Goal: Task Accomplishment & Management: Use online tool/utility

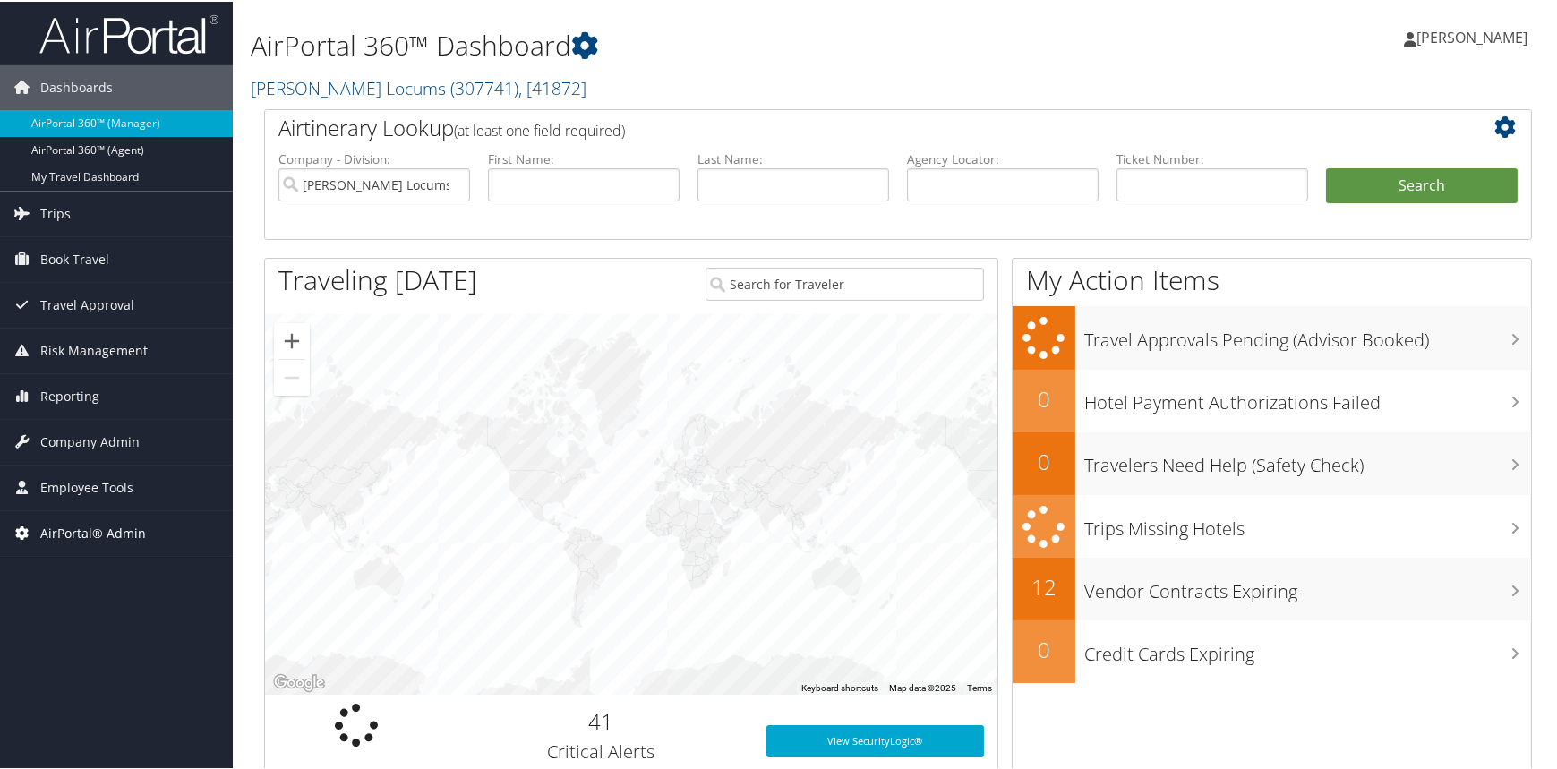
click at [81, 528] on span "AirPortal® Admin" at bounding box center [93, 531] width 106 height 45
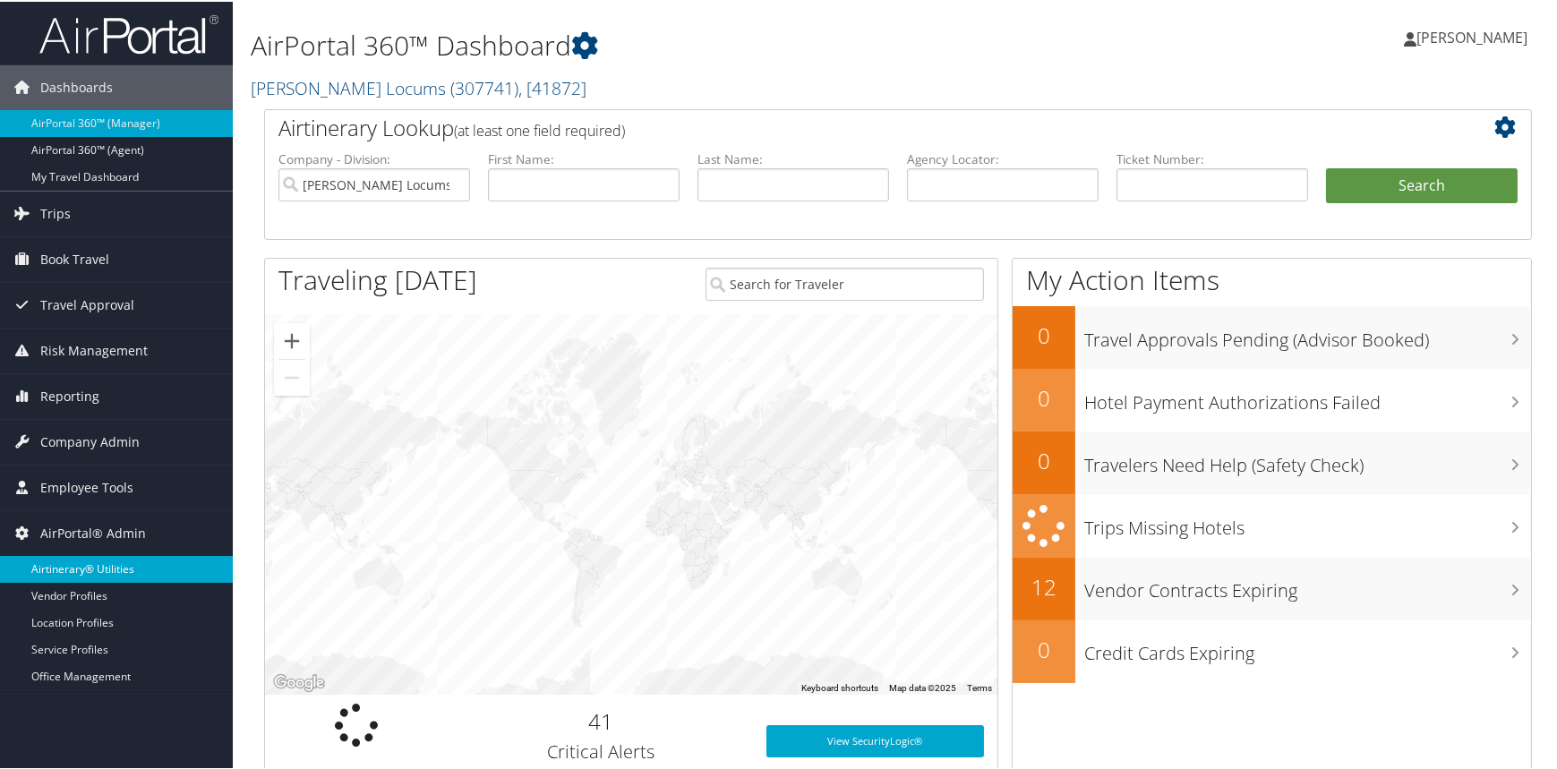
click at [100, 559] on link "Airtinerary® Utilities" at bounding box center [116, 567] width 233 height 27
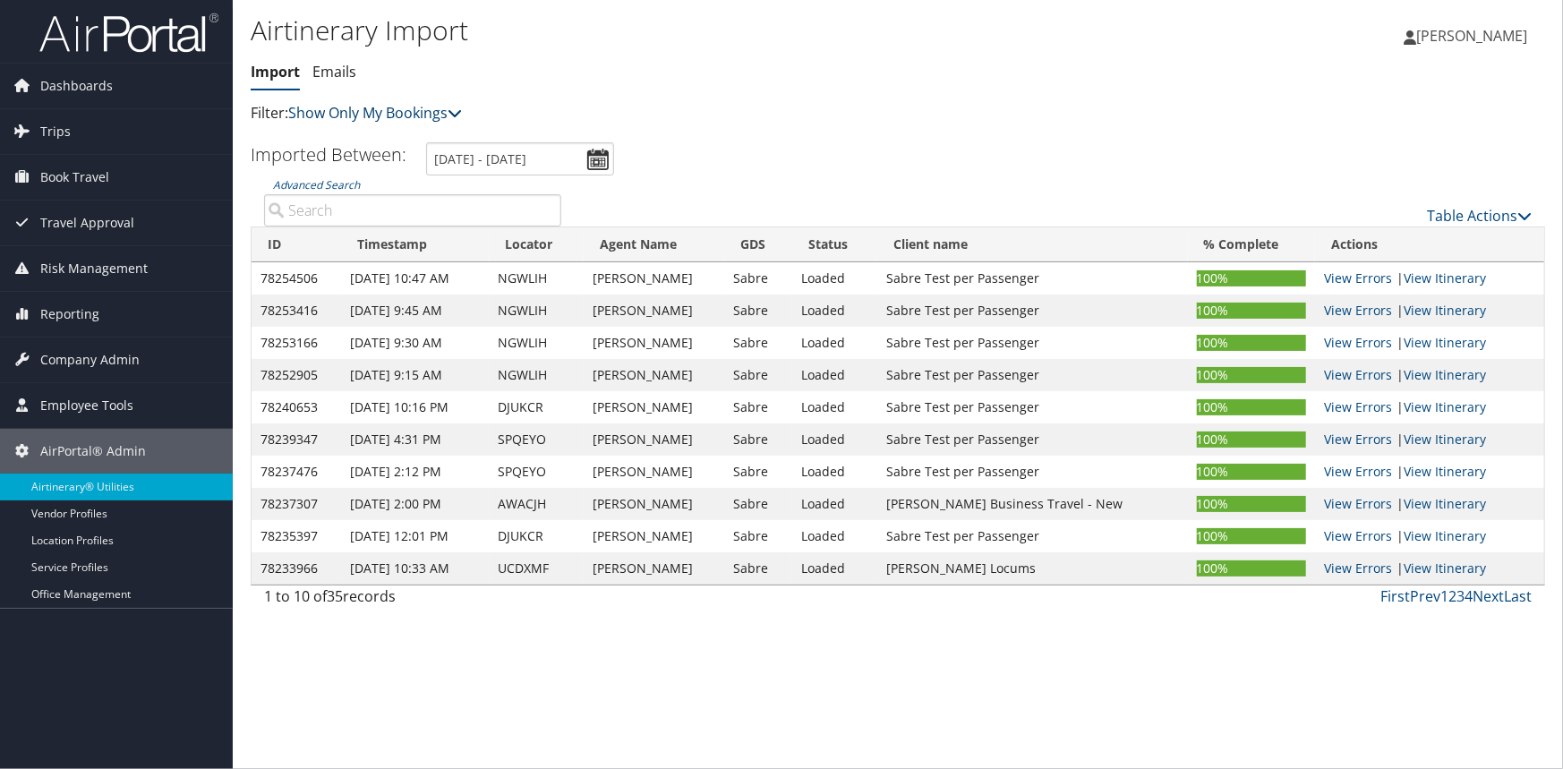
click at [411, 113] on link "Show Only My Bookings" at bounding box center [375, 113] width 174 height 20
click at [398, 142] on link "Show My TMC Bookings" at bounding box center [410, 141] width 235 height 30
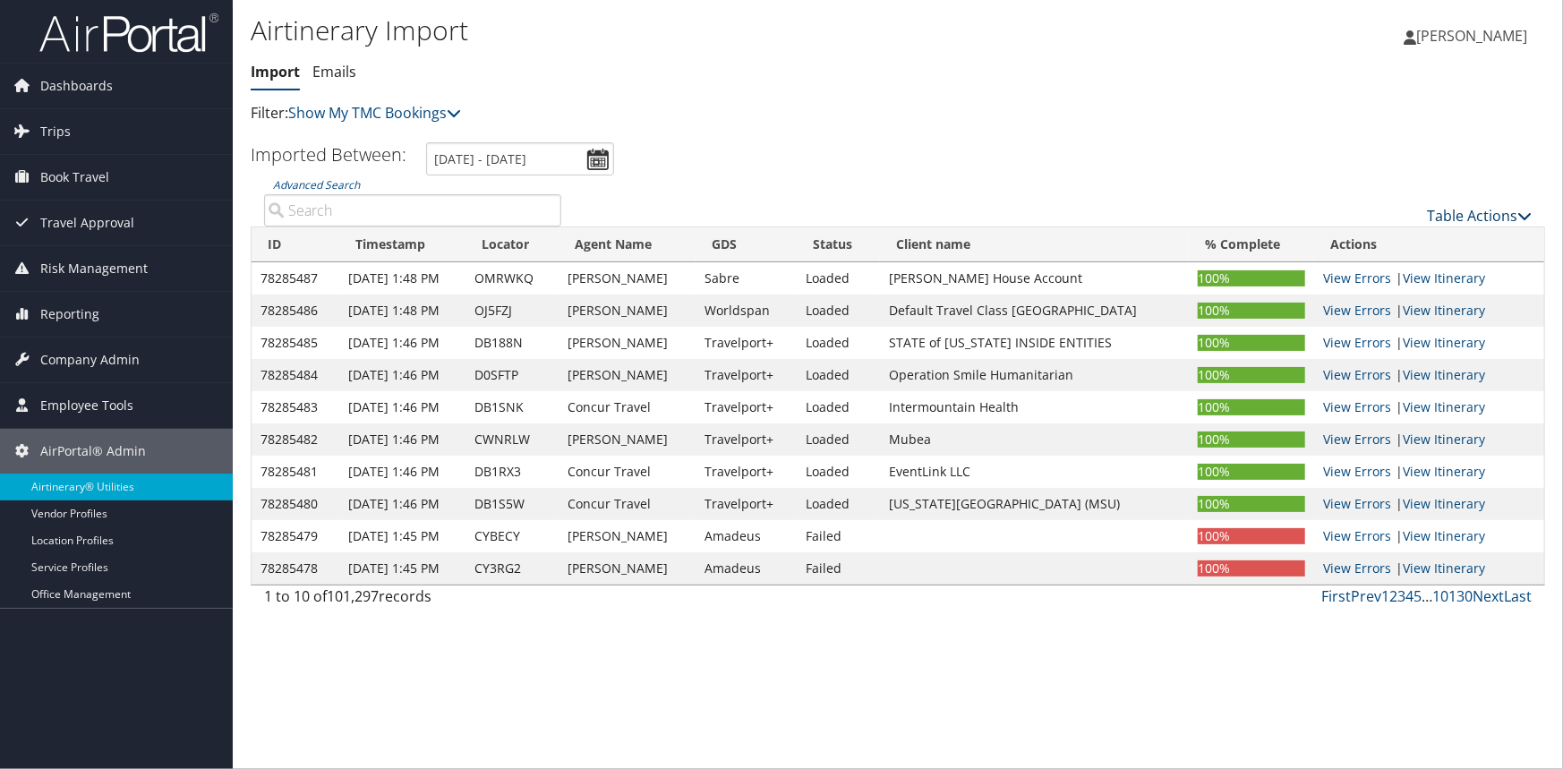
click at [1500, 214] on link "Table Actions" at bounding box center [1479, 216] width 105 height 20
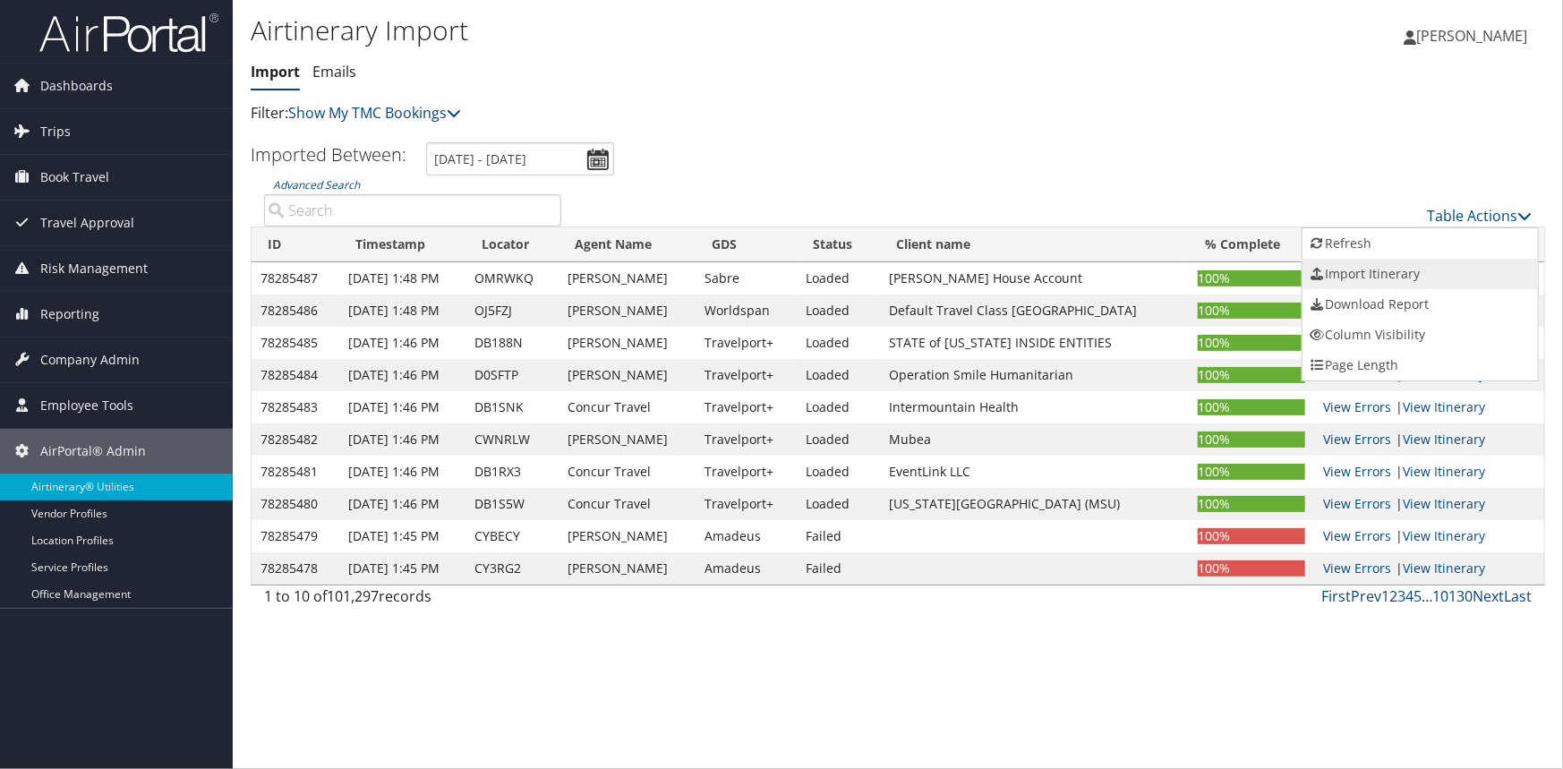
click at [1379, 273] on link "Import Itinerary" at bounding box center [1420, 274] width 235 height 30
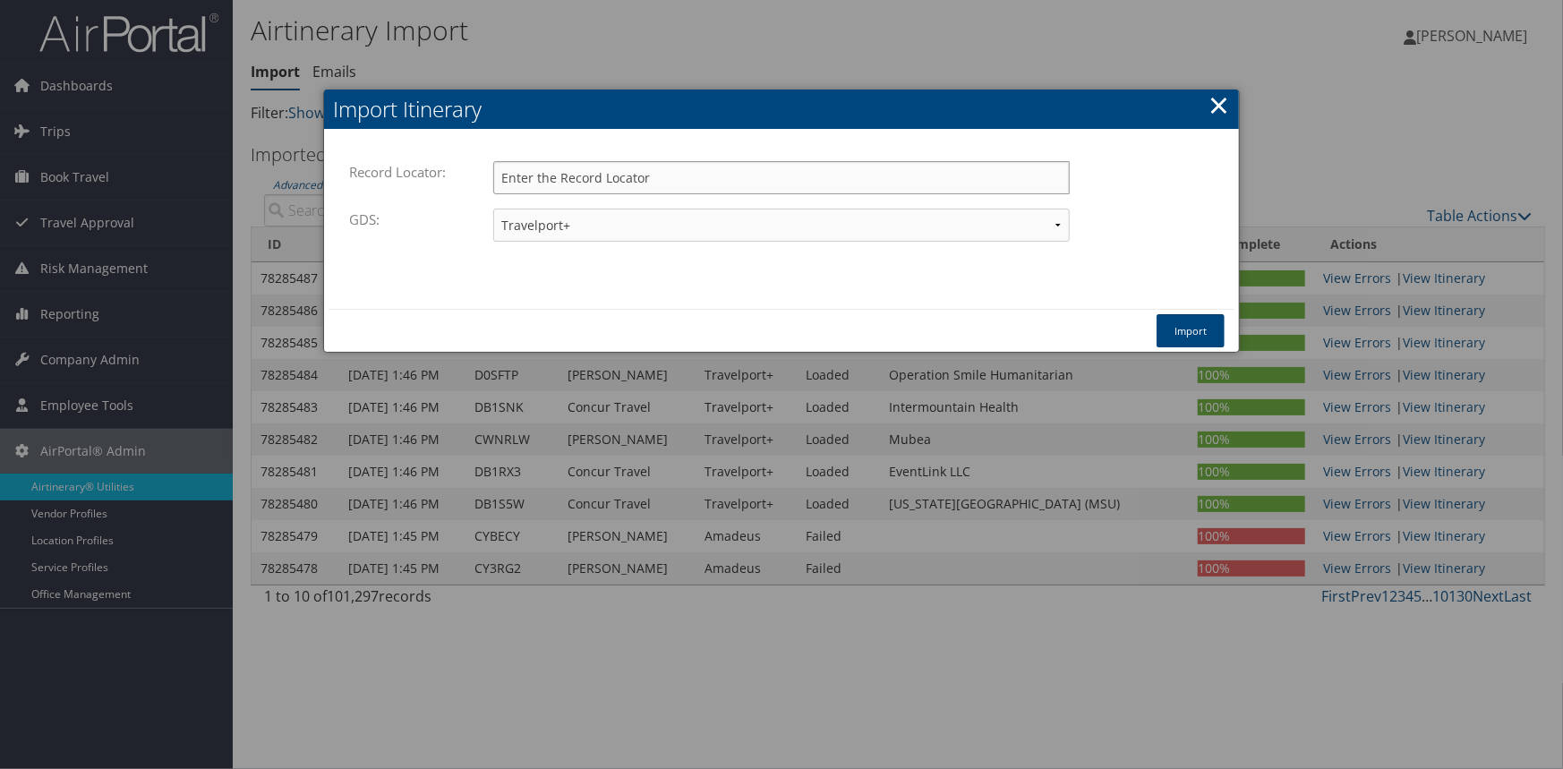
click at [824, 174] on input "Record Locator:" at bounding box center [781, 177] width 577 height 33
paste input "AYPATW"
type input "AYPATW"
drag, startPoint x: 722, startPoint y: 217, endPoint x: 688, endPoint y: 239, distance: 40.0
click at [722, 217] on select "Travelport+ Worldspan Apollo Sabre Amadeus" at bounding box center [781, 225] width 577 height 33
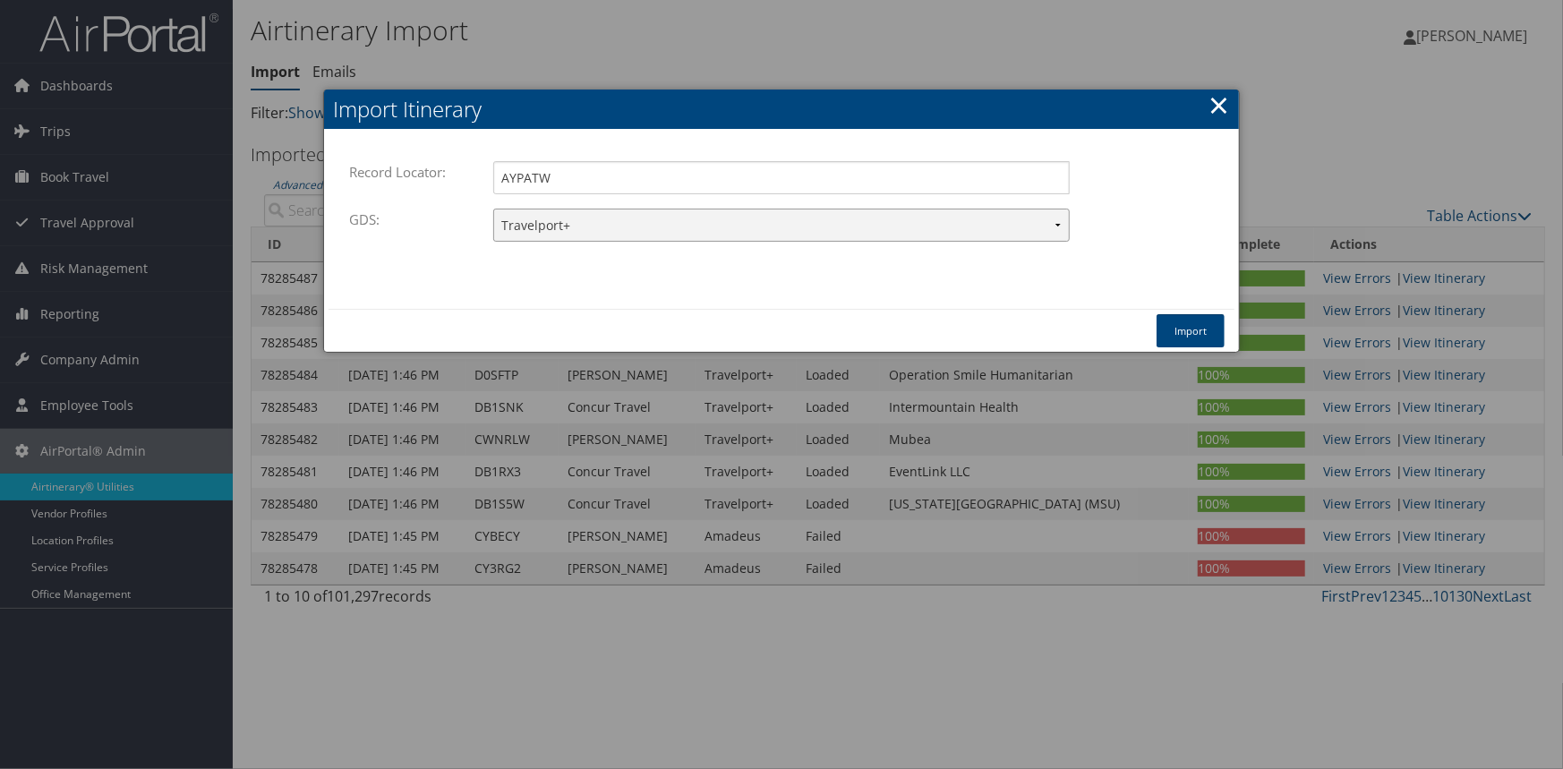
select select "1W"
click at [493, 209] on select "Travelport+ Worldspan Apollo Sabre Amadeus" at bounding box center [781, 225] width 577 height 33
click at [1206, 326] on button "Import" at bounding box center [1191, 330] width 68 height 33
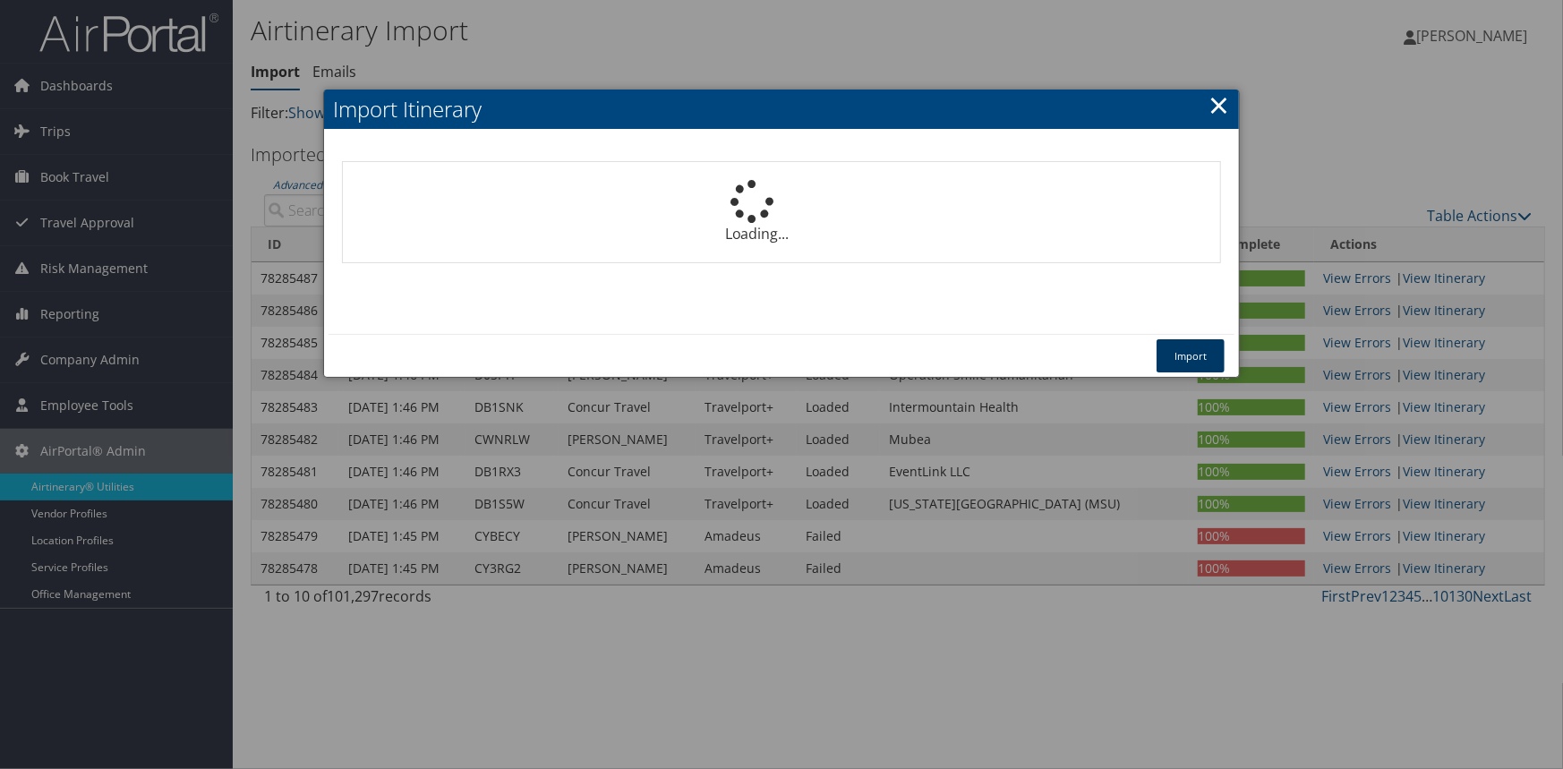
select select "1P"
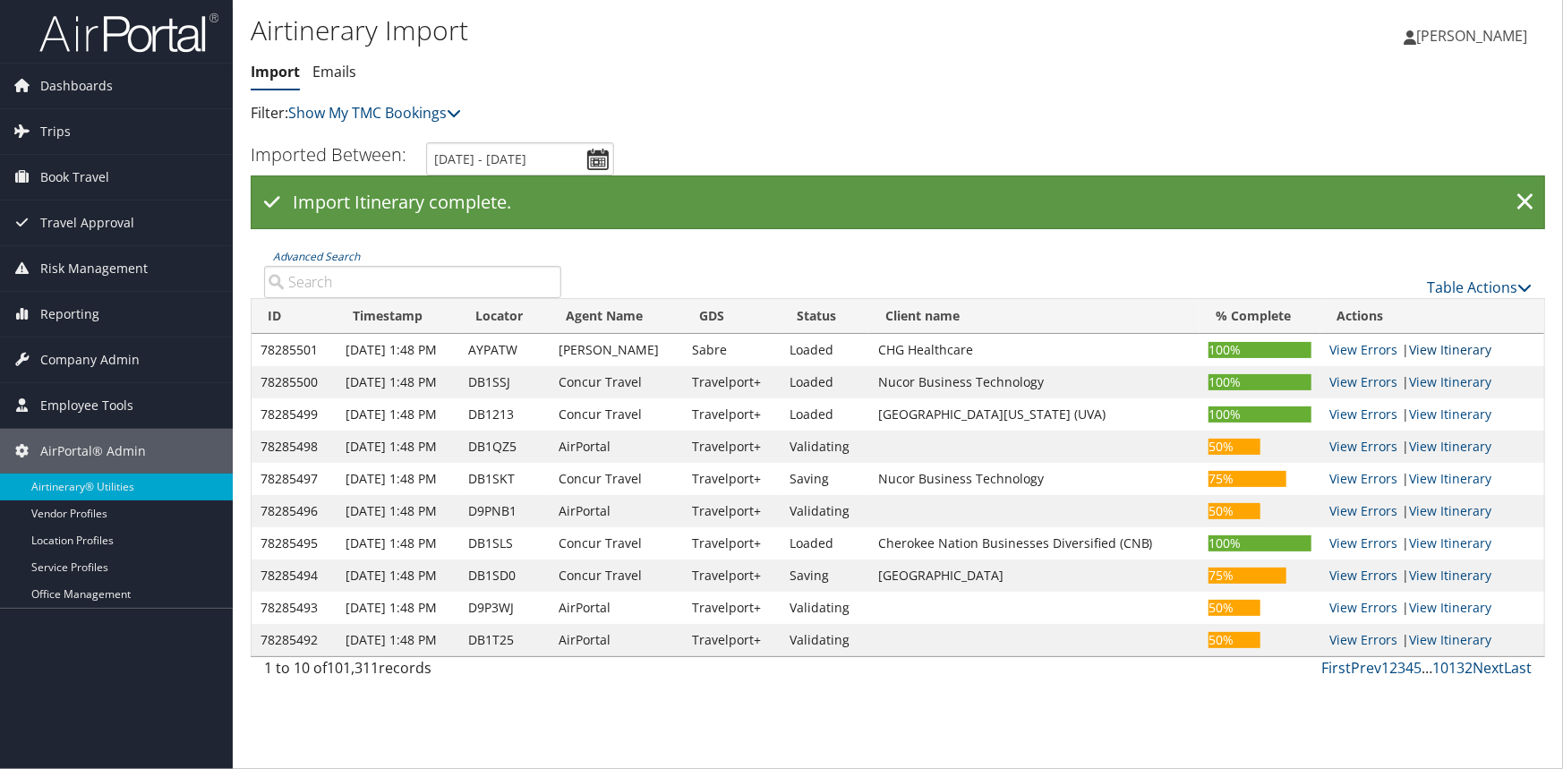
click at [1457, 351] on link "View Itinerary" at bounding box center [1450, 349] width 82 height 17
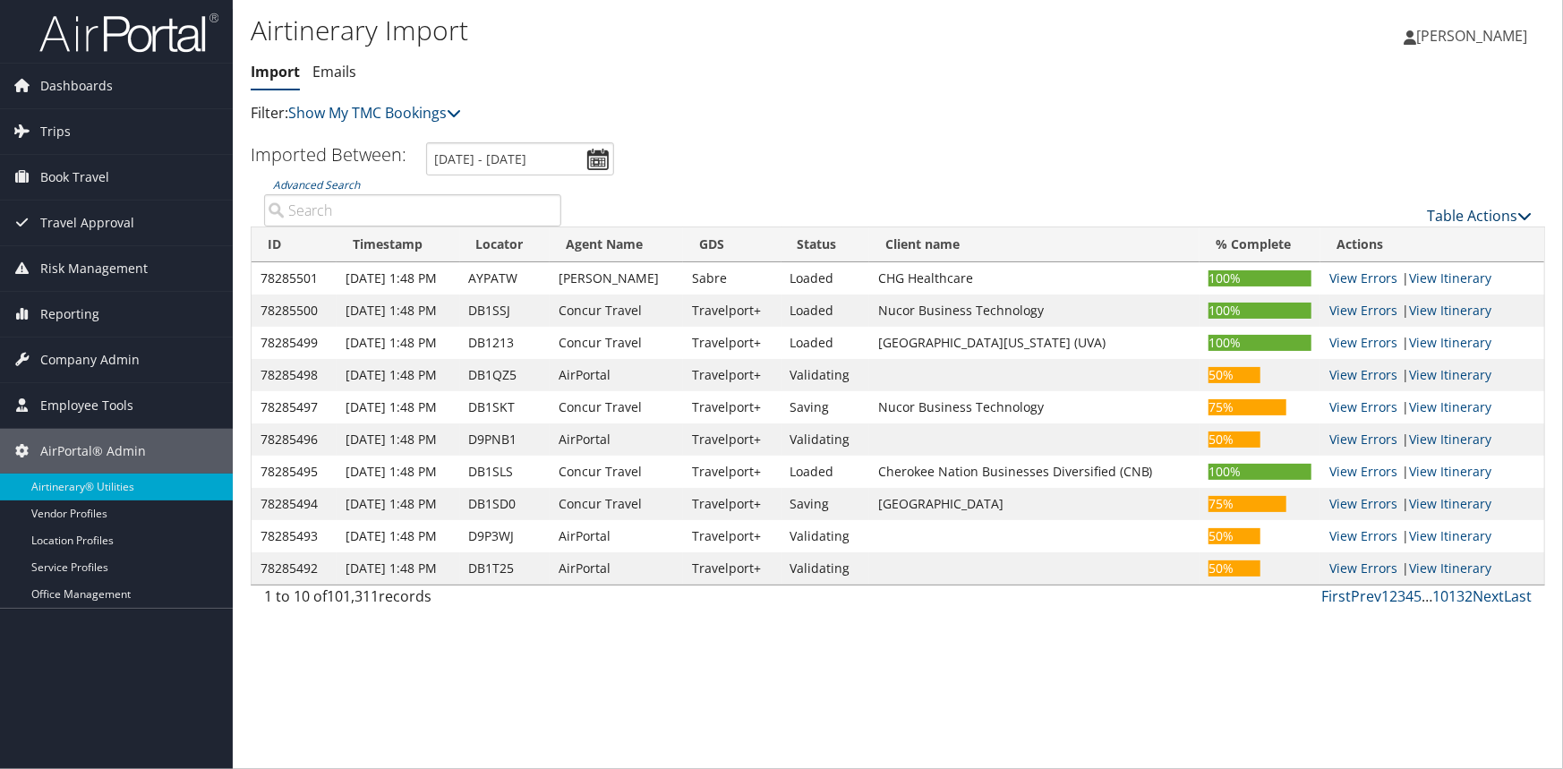
click at [1471, 215] on link "Table Actions" at bounding box center [1479, 216] width 105 height 20
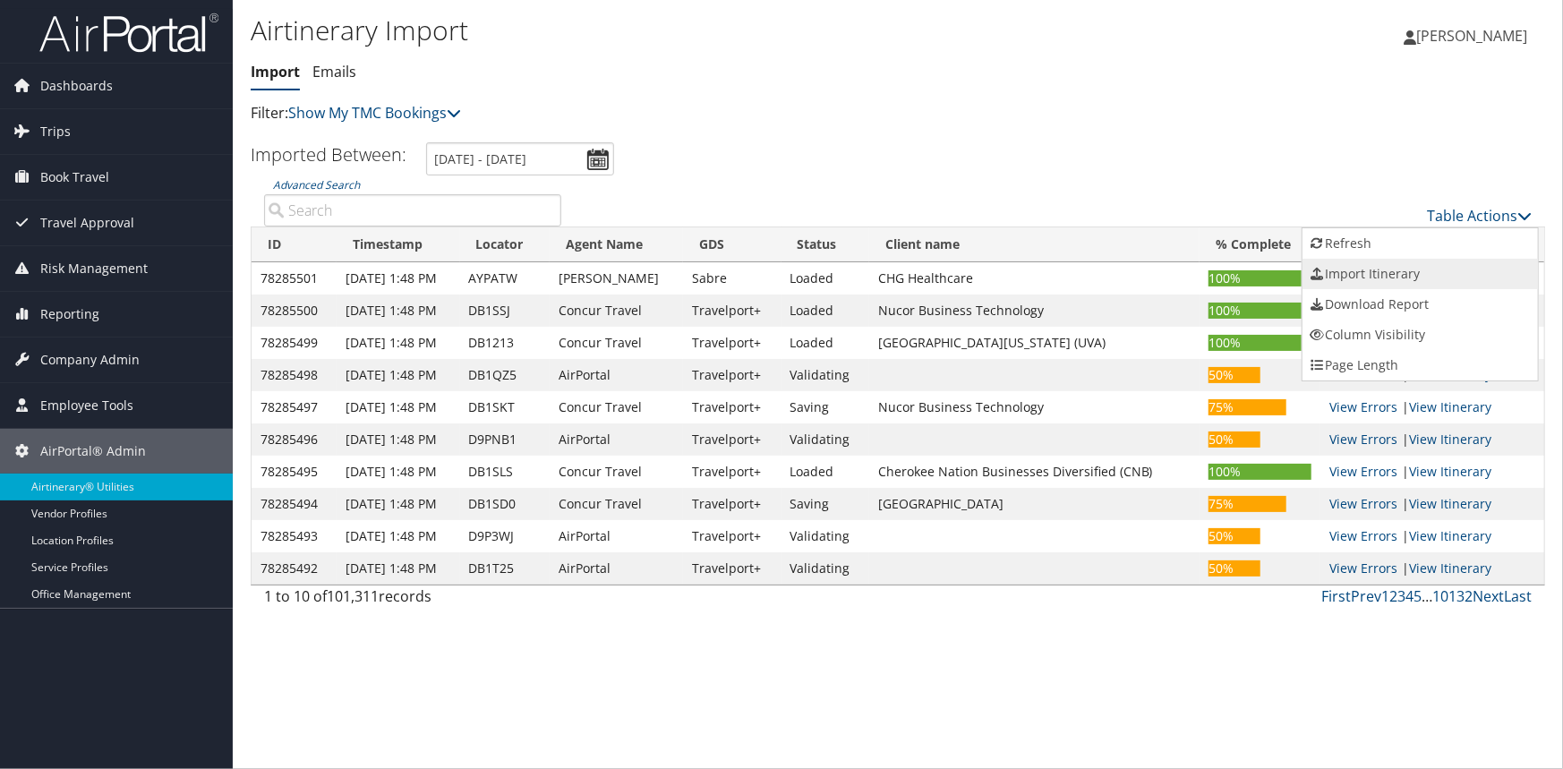
click at [1371, 275] on link "Import Itinerary" at bounding box center [1420, 274] width 235 height 30
select select "1P"
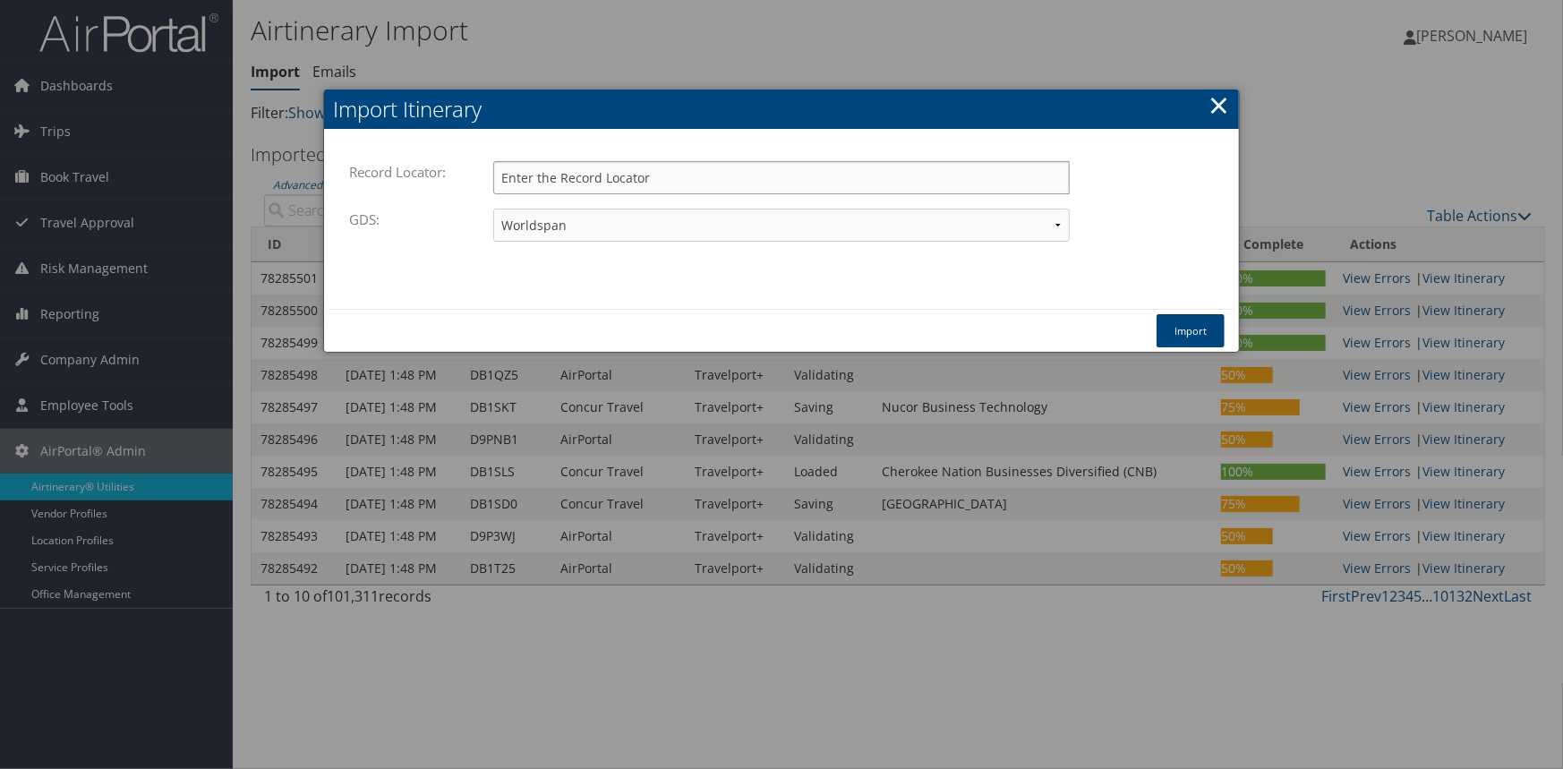
click at [625, 182] on input "Record Locator:" at bounding box center [781, 177] width 577 height 33
paste input "WQKEKP"
type input "WQKEKP"
click at [506, 227] on select "Travelport+ Worldspan Apollo Sabre Amadeus" at bounding box center [781, 225] width 577 height 33
select select "1W"
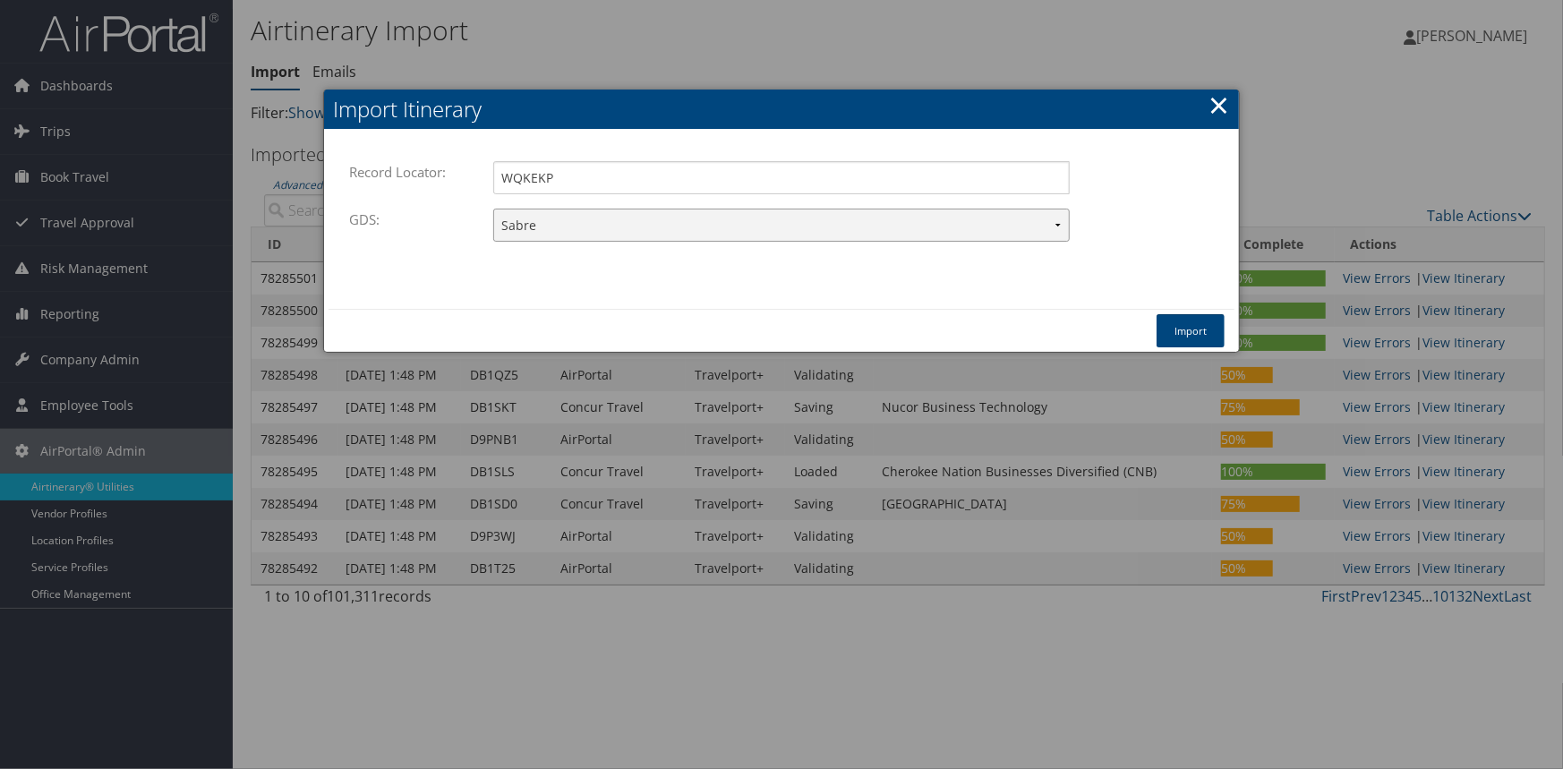
click at [493, 209] on select "Travelport+ Worldspan Apollo Sabre Amadeus" at bounding box center [781, 225] width 577 height 33
click at [1174, 320] on button "Import" at bounding box center [1191, 330] width 68 height 33
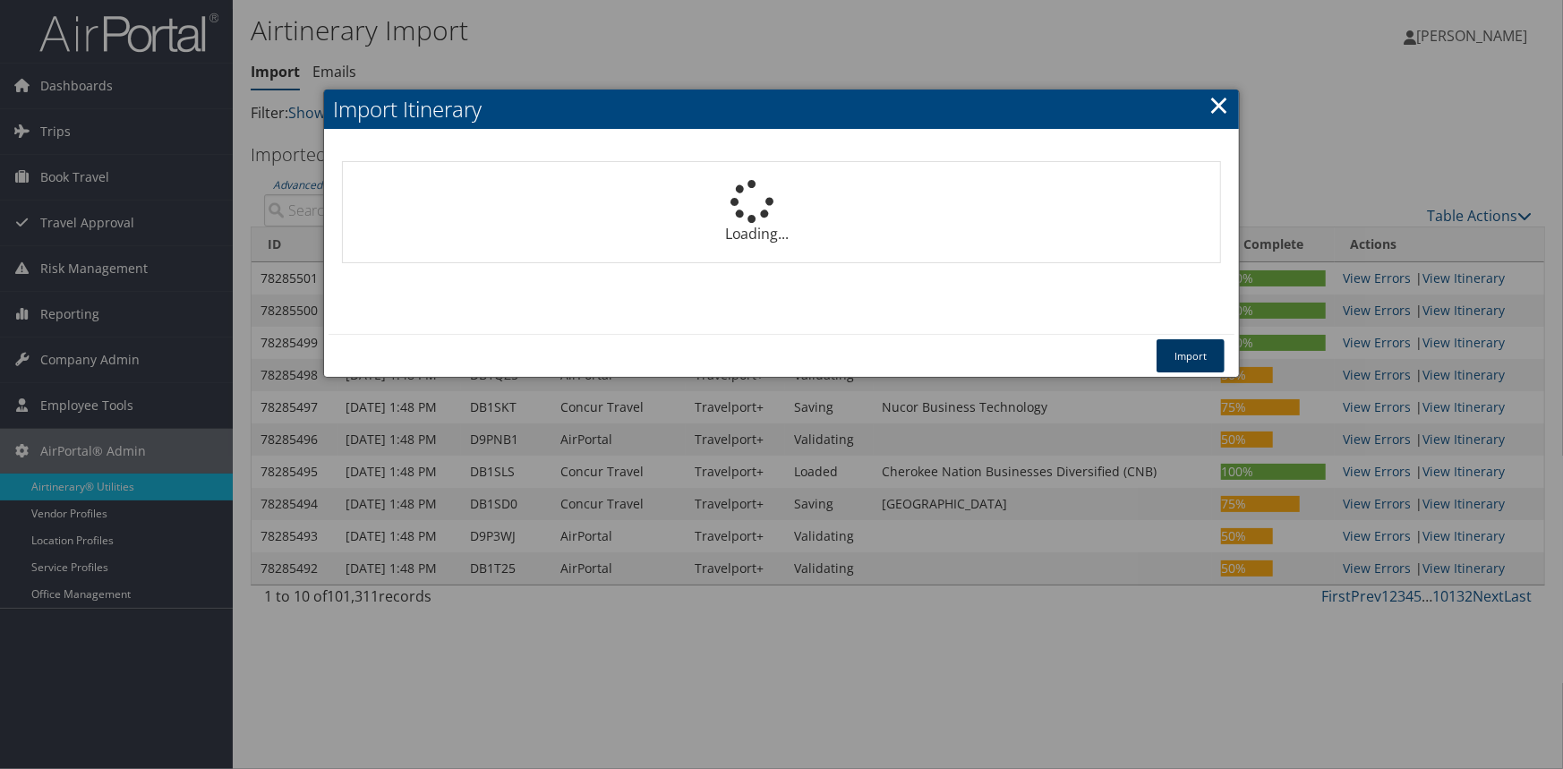
select select "1P"
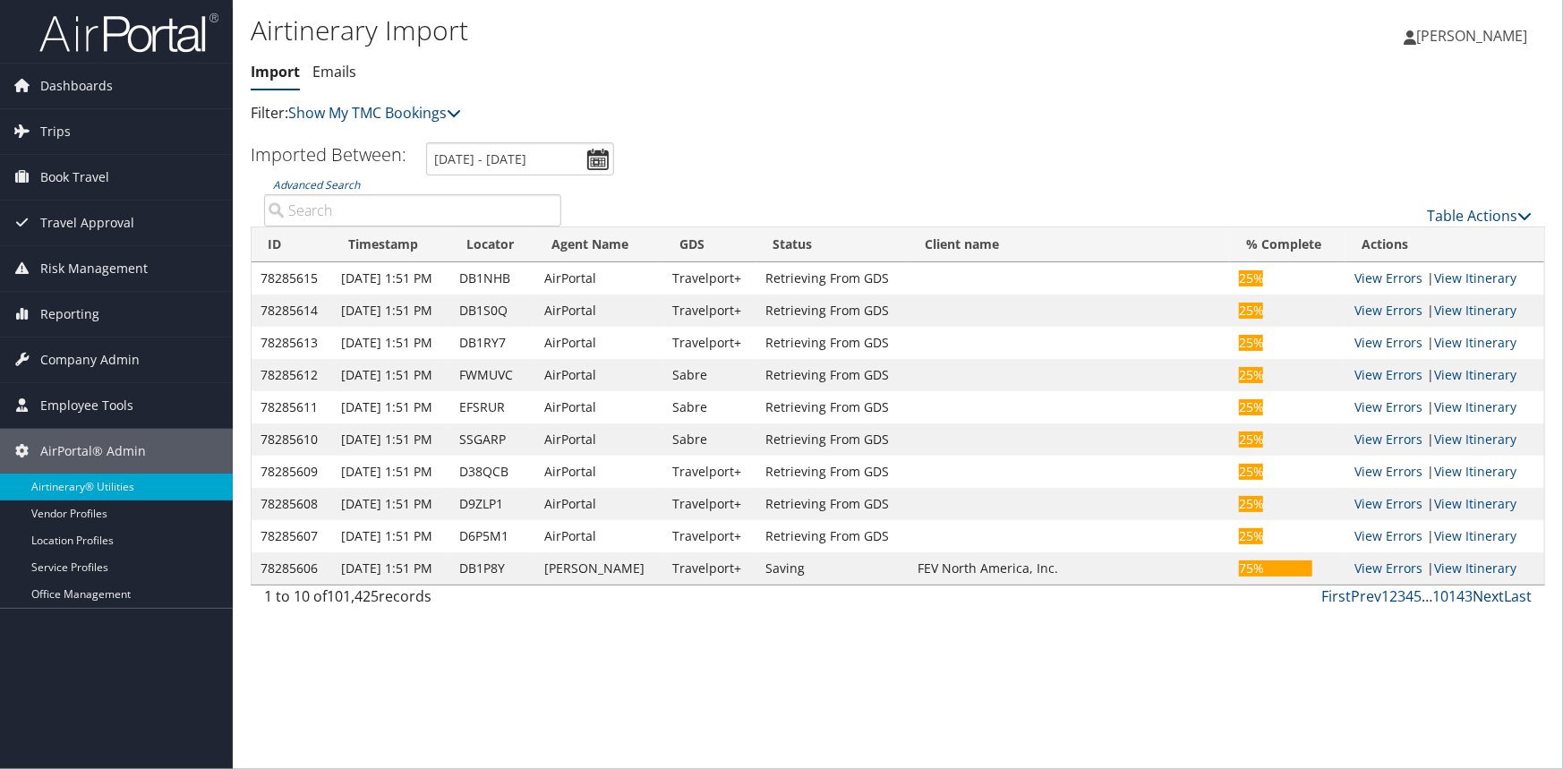
click at [1489, 667] on div "Airtinerary Import Import Emails Import Emails Filter: Show My TMC Bookings Sho…" at bounding box center [898, 384] width 1330 height 769
click at [1489, 594] on link "Next" at bounding box center [1488, 596] width 31 height 20
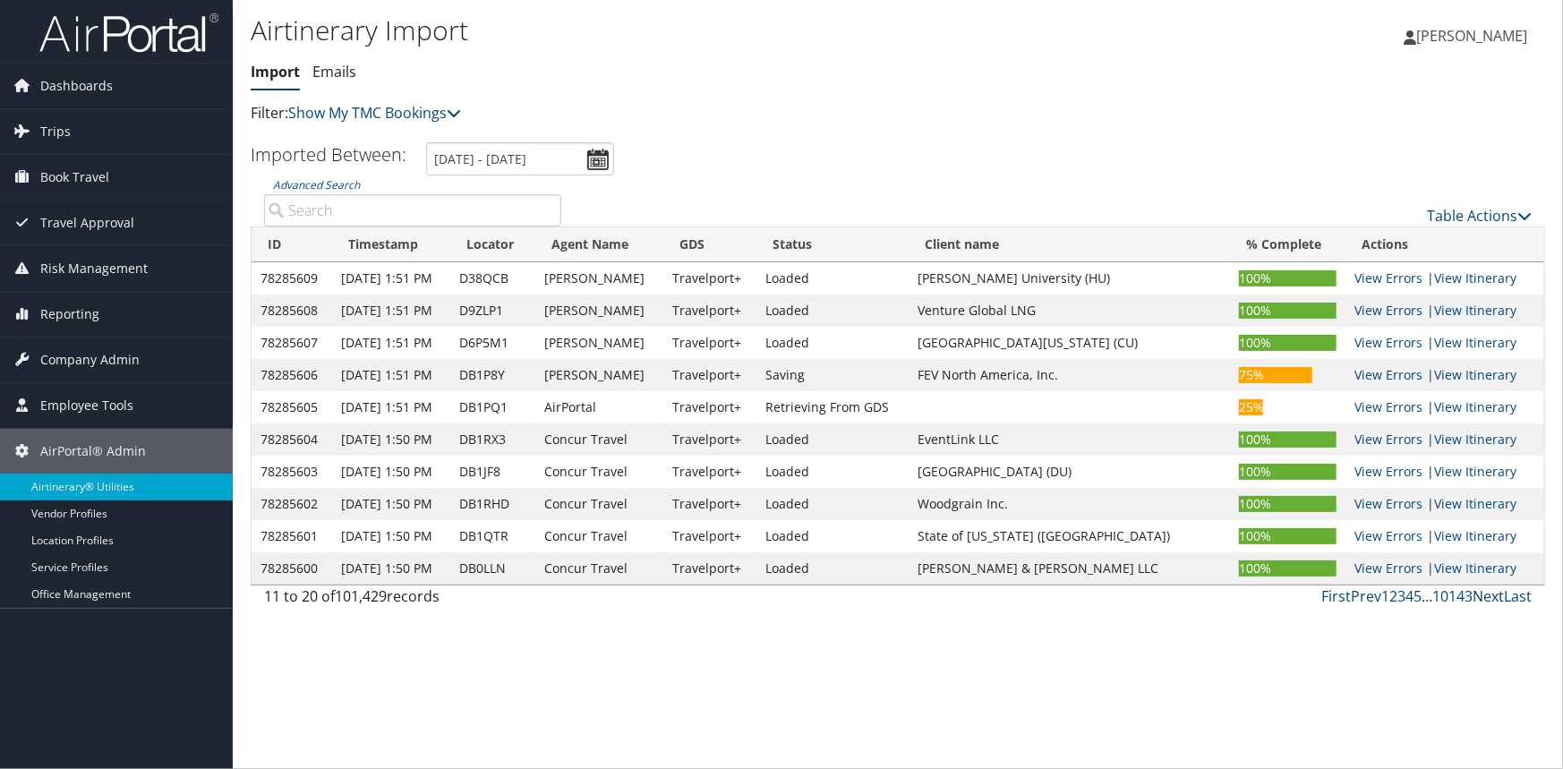
click at [1491, 596] on link "Next" at bounding box center [1488, 596] width 31 height 20
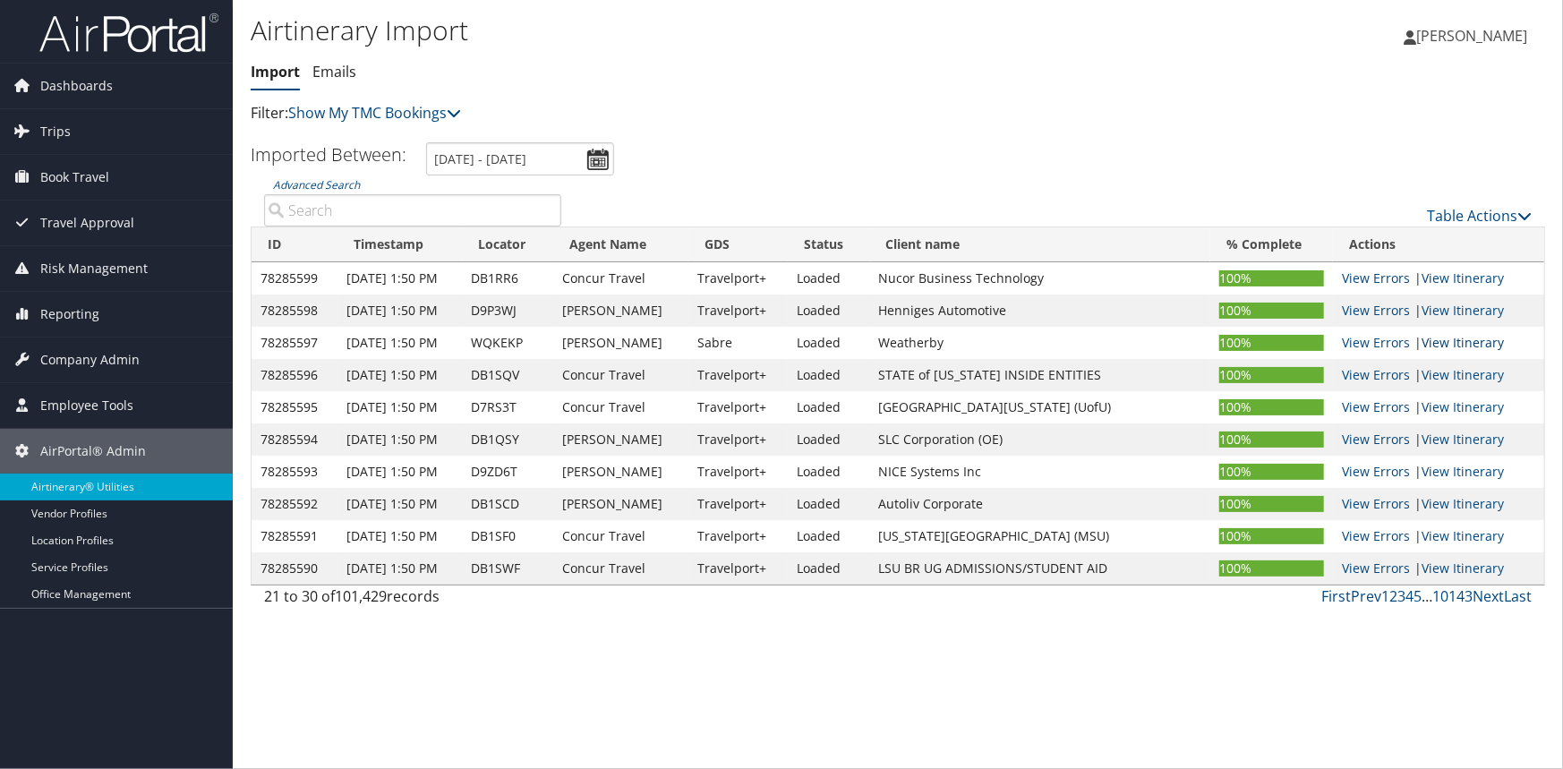
click at [1458, 338] on link "View Itinerary" at bounding box center [1463, 342] width 82 height 17
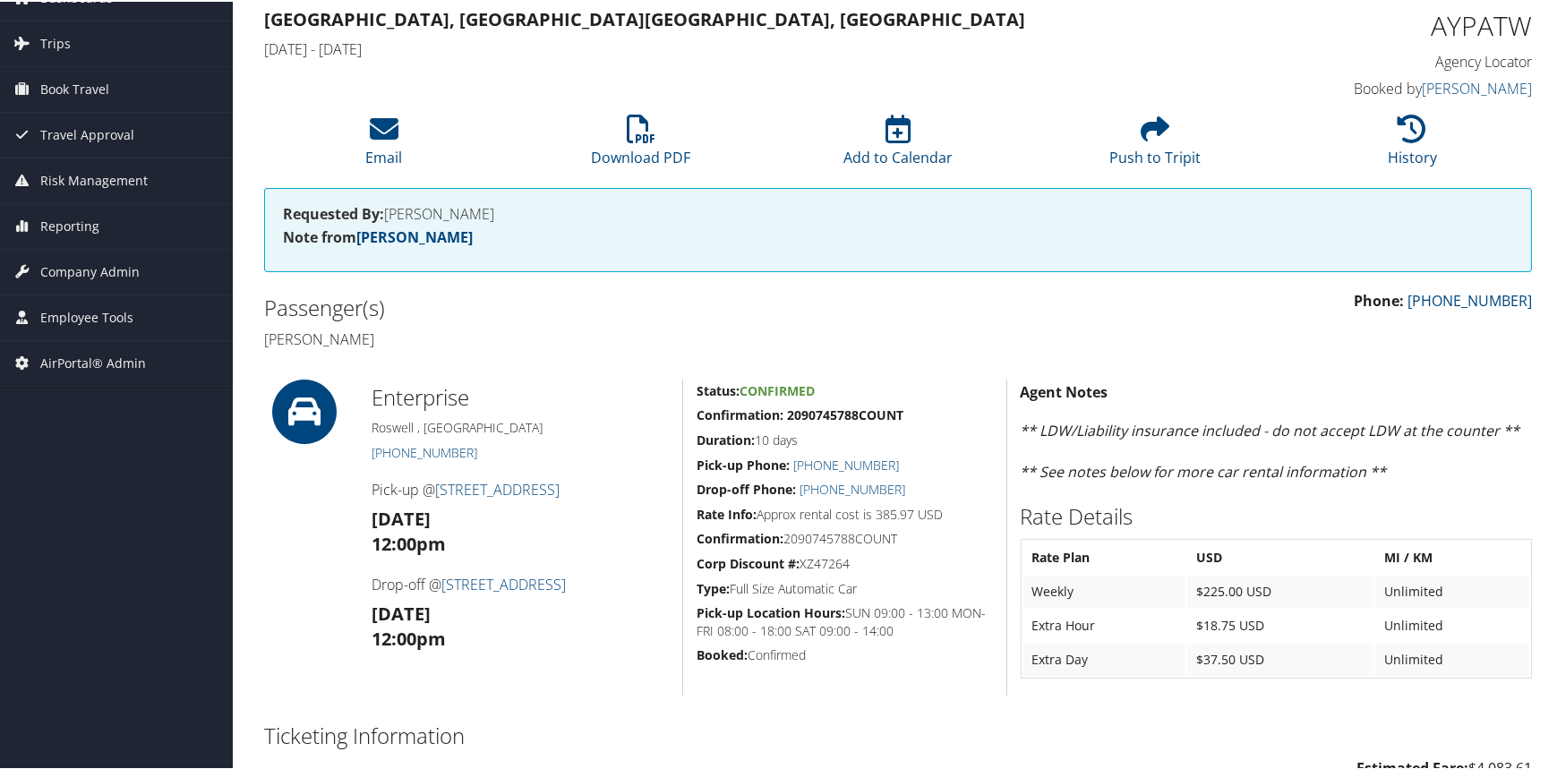
scroll to position [179, 0]
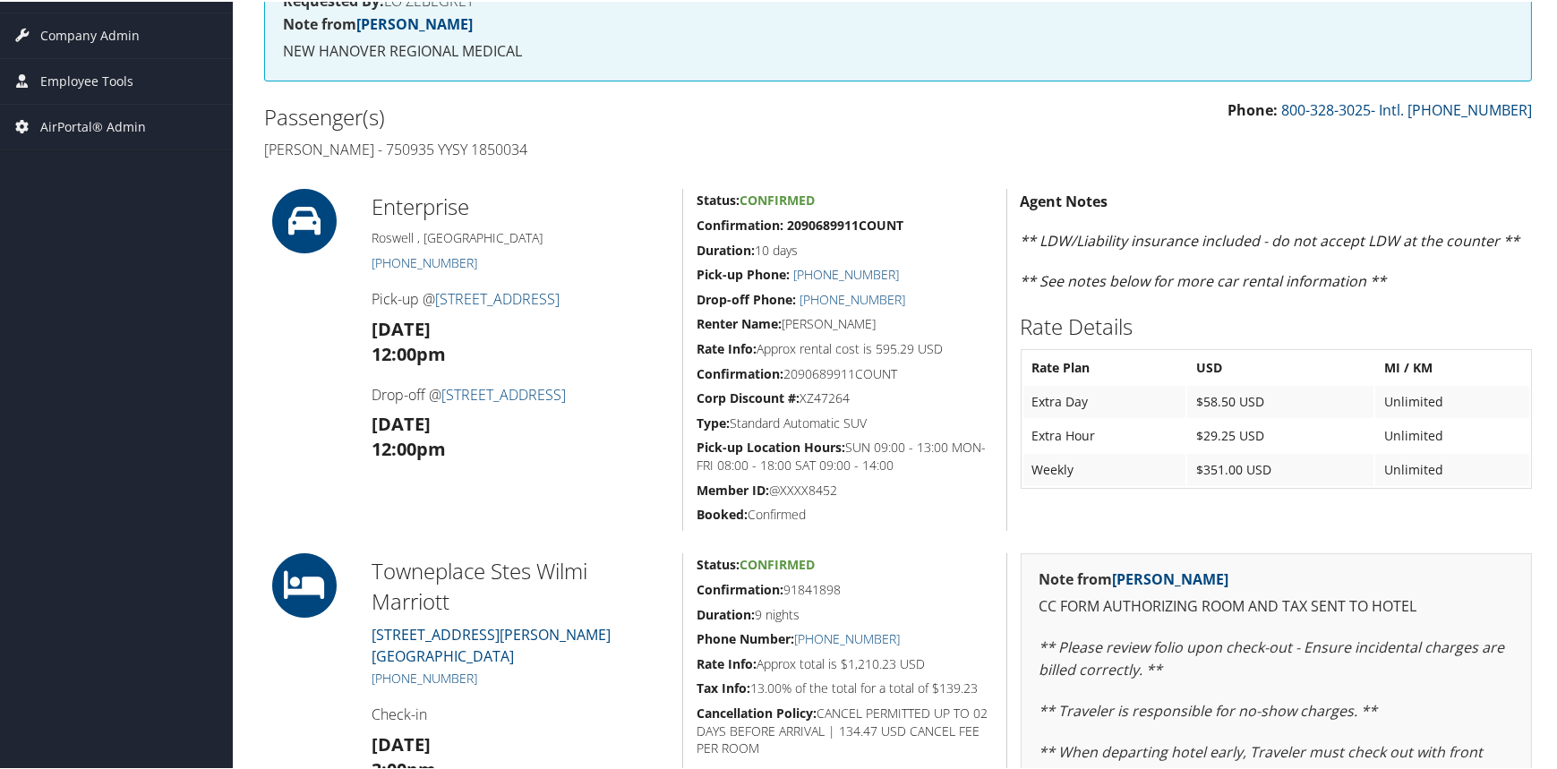
scroll to position [358, 0]
